Goal: Navigation & Orientation: Go to known website

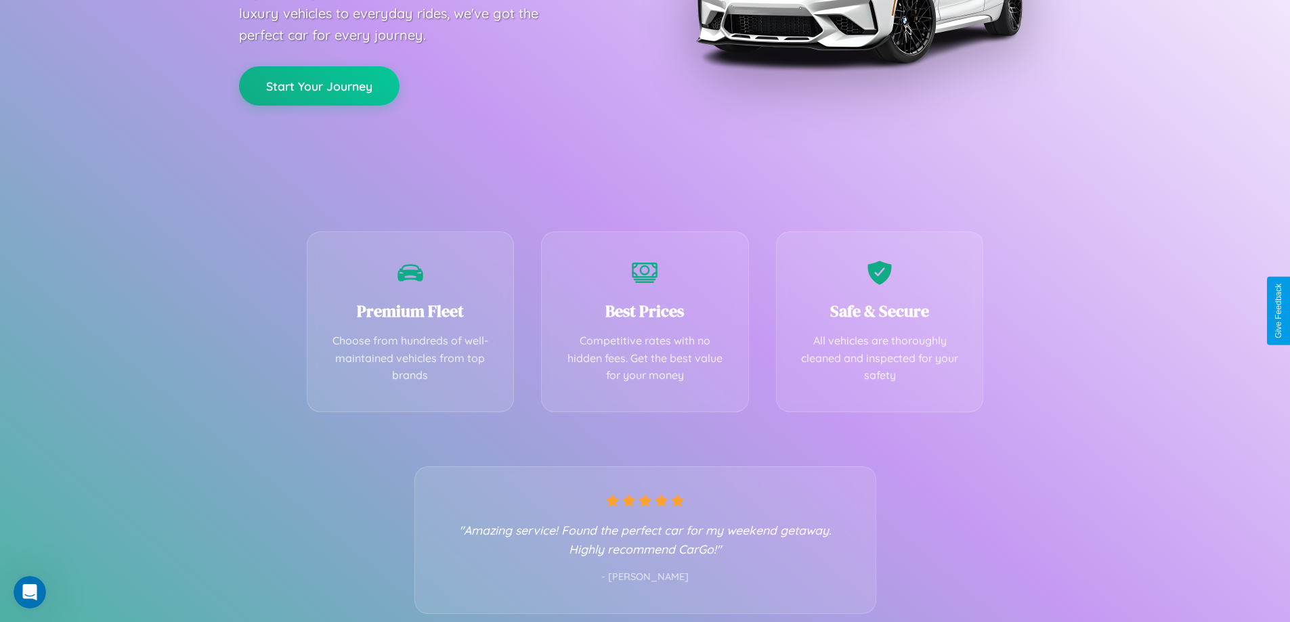
scroll to position [267, 0]
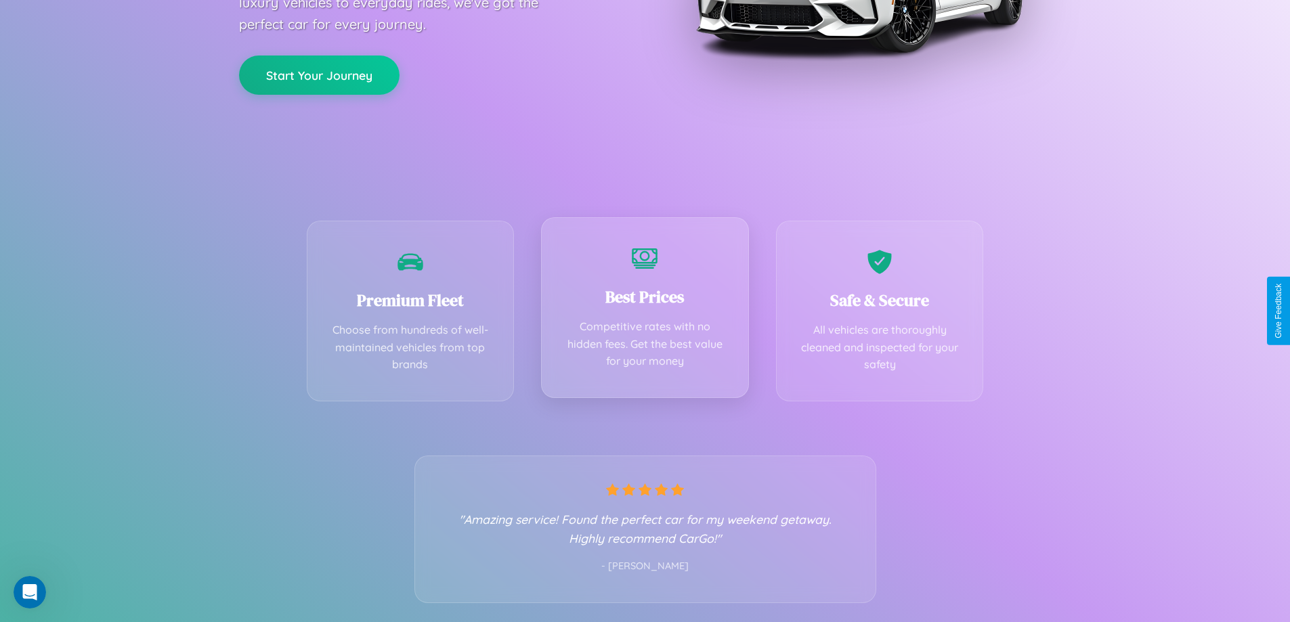
click at [645, 311] on div "Best Prices Competitive rates with no hidden fees. Get the best value for your …" at bounding box center [645, 307] width 208 height 181
click at [319, 74] on button "Start Your Journey" at bounding box center [319, 73] width 160 height 39
click at [319, 73] on button "Start Your Journey" at bounding box center [319, 73] width 160 height 39
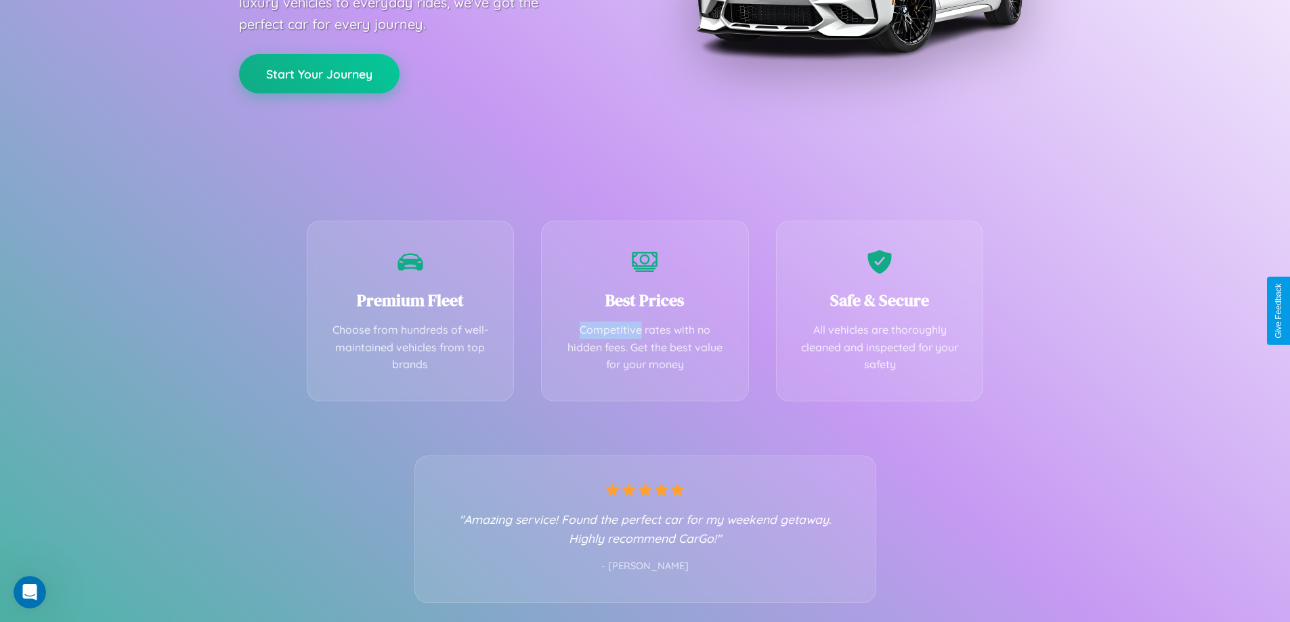
click at [319, 73] on button "Start Your Journey" at bounding box center [319, 73] width 160 height 39
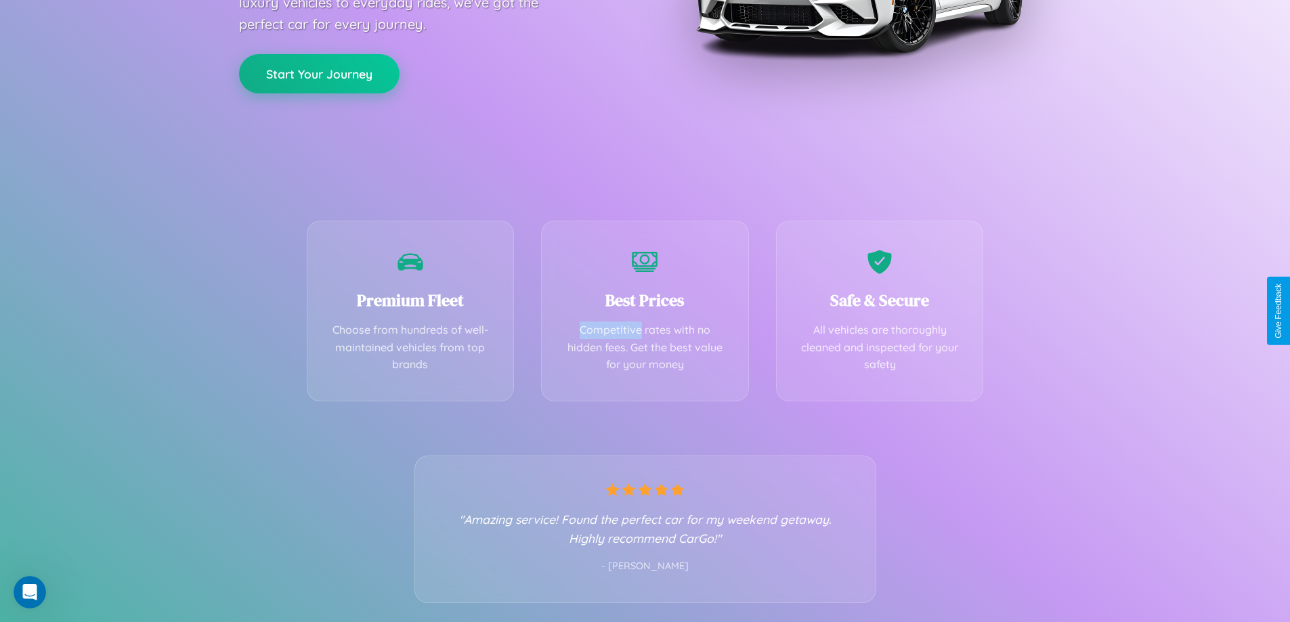
click at [319, 73] on button "Start Your Journey" at bounding box center [319, 73] width 160 height 39
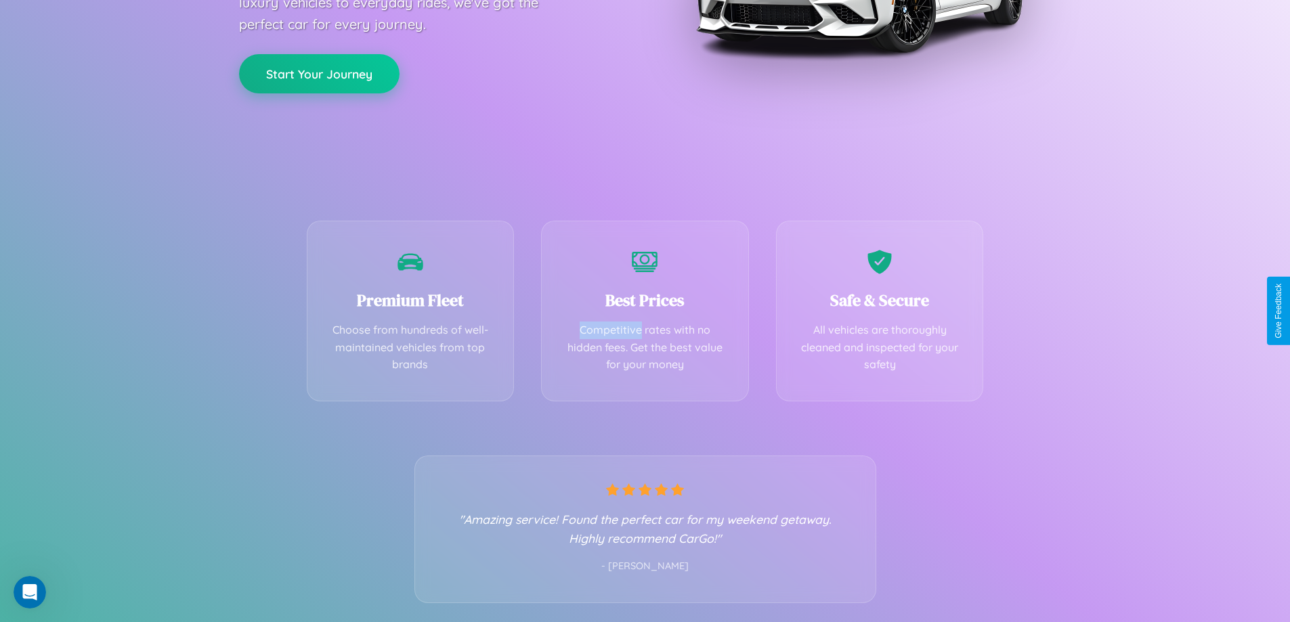
click at [319, 73] on button "Start Your Journey" at bounding box center [319, 73] width 160 height 39
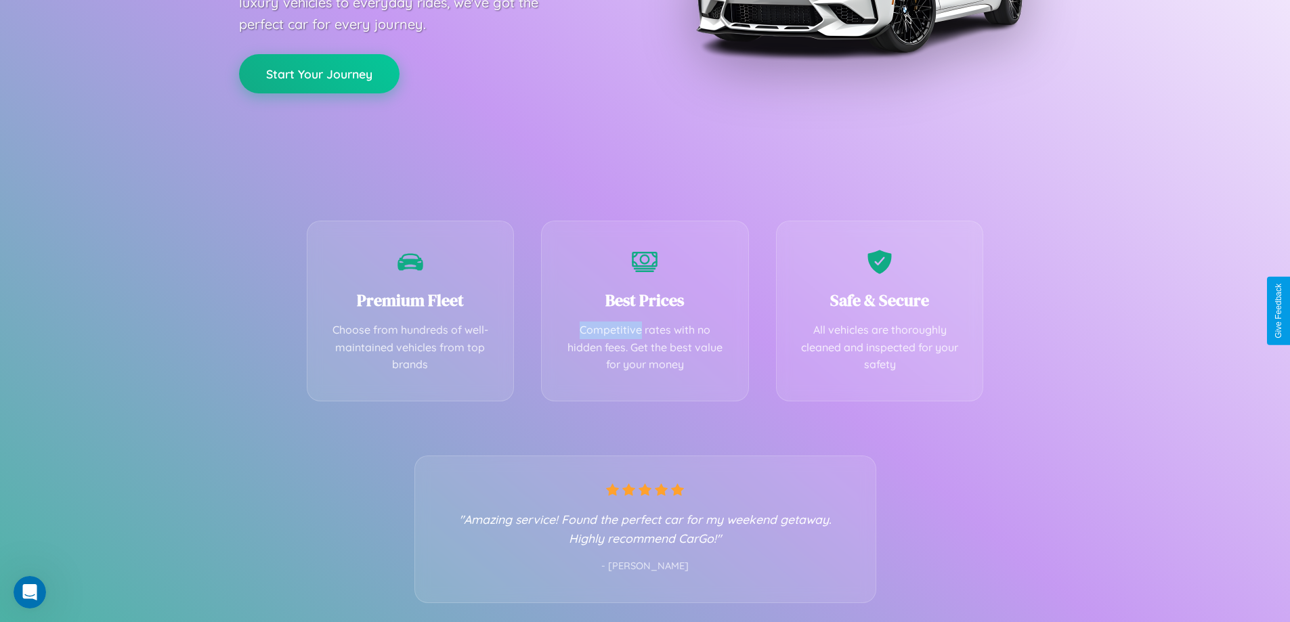
click at [319, 73] on button "Start Your Journey" at bounding box center [319, 73] width 160 height 39
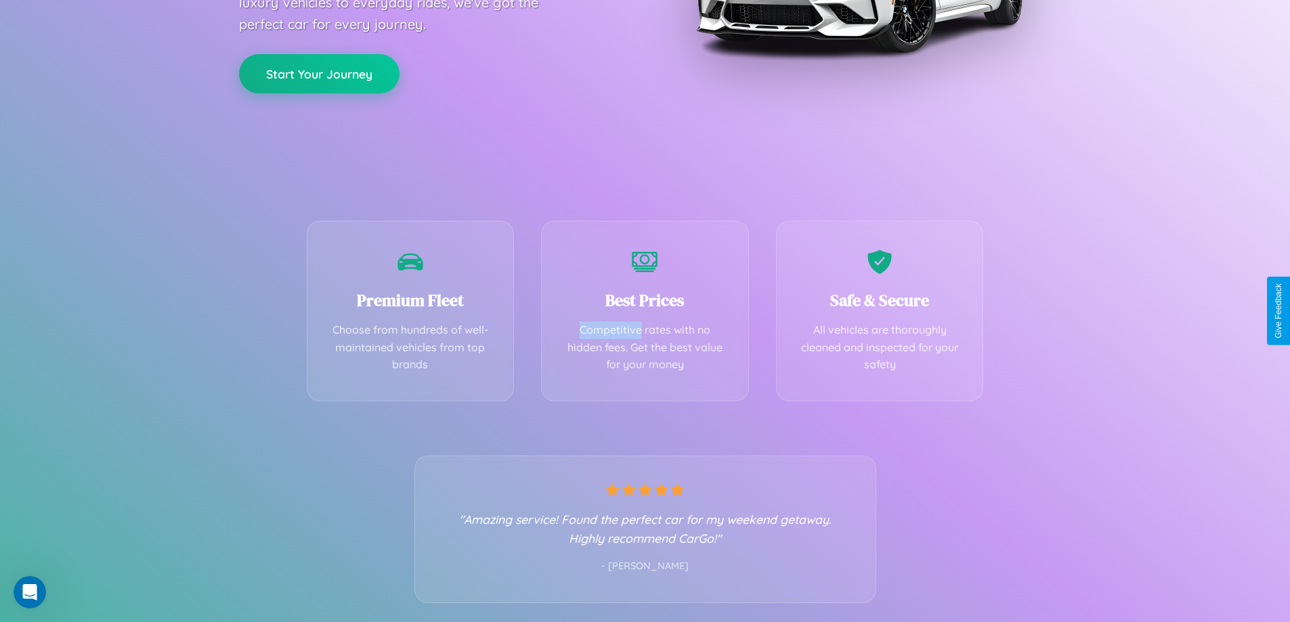
click at [319, 73] on button "Start Your Journey" at bounding box center [319, 73] width 160 height 39
